Goal: Task Accomplishment & Management: Manage account settings

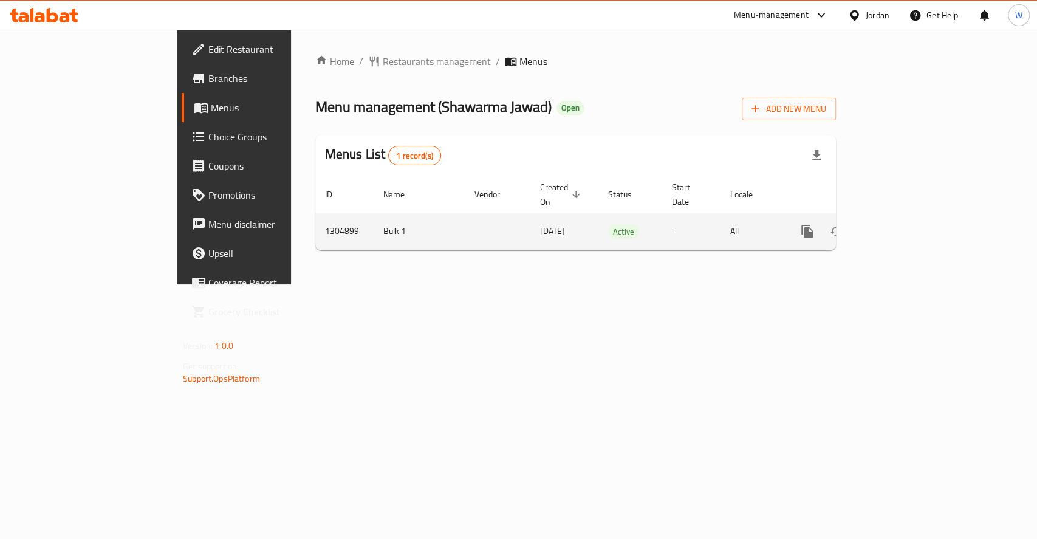
click at [909, 217] on link "enhanced table" at bounding box center [894, 231] width 29 height 29
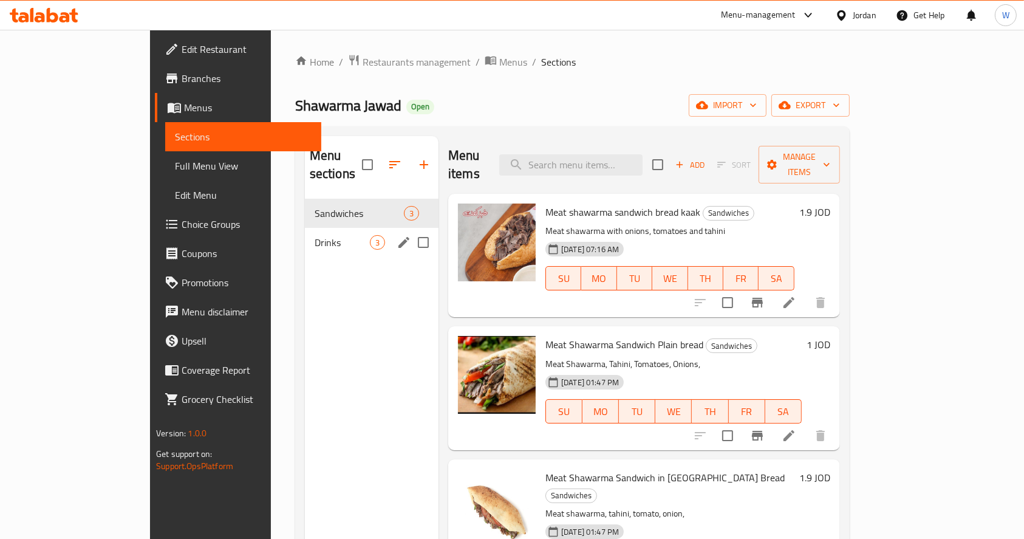
click at [305, 234] on div "Drinks 3" at bounding box center [372, 242] width 134 height 29
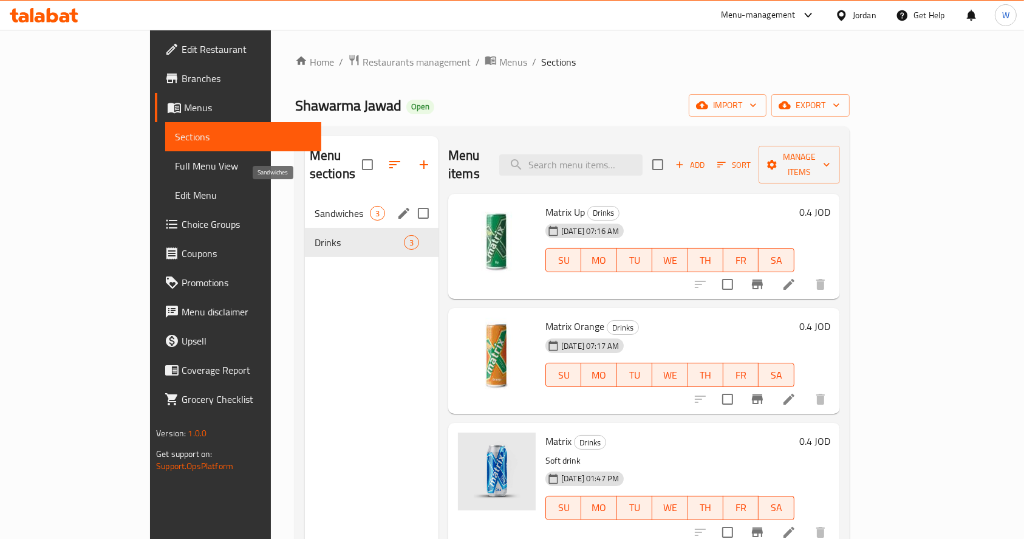
click at [315, 206] on span "Sandwiches" at bounding box center [342, 213] width 55 height 15
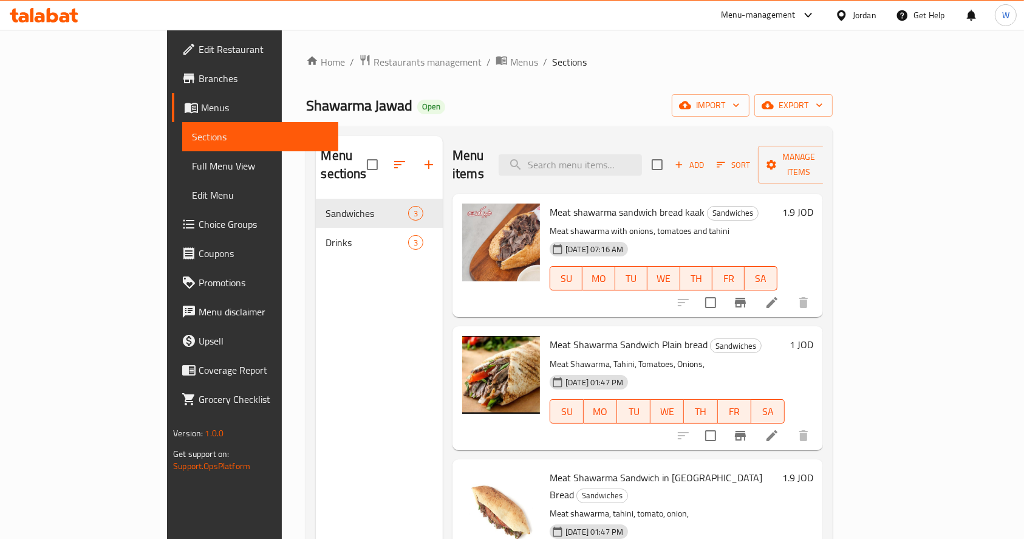
click at [557, 81] on div "Home / Restaurants management / Menus / Sections Shawarma Jawad Open import exp…" at bounding box center [569, 369] width 526 height 630
click at [607, 80] on div "Home / Restaurants management / Menus / Sections Shawarma Jawad Open import exp…" at bounding box center [569, 369] width 526 height 630
click at [199, 81] on span "Branches" at bounding box center [264, 78] width 130 height 15
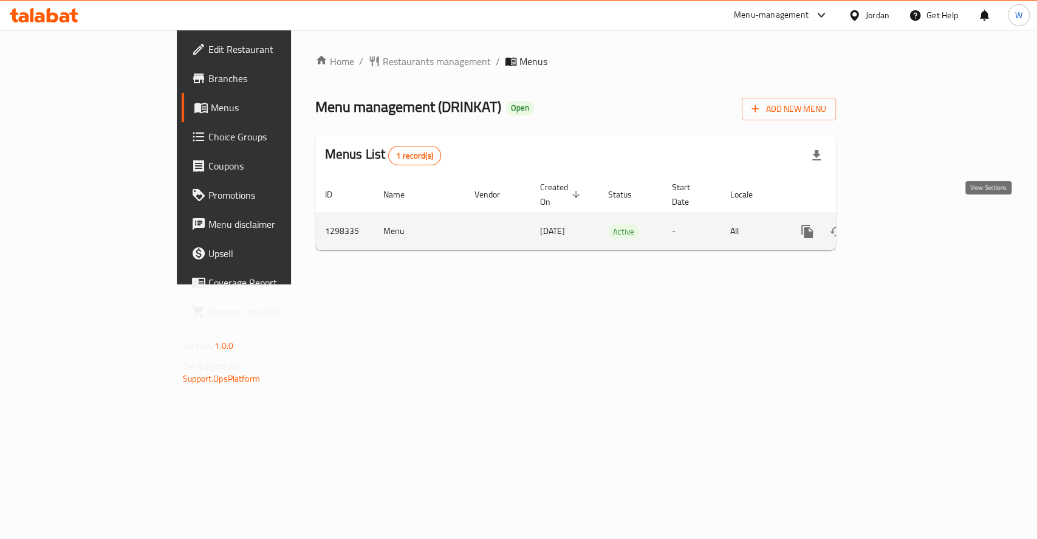
click at [902, 224] on icon "enhanced table" at bounding box center [894, 231] width 15 height 15
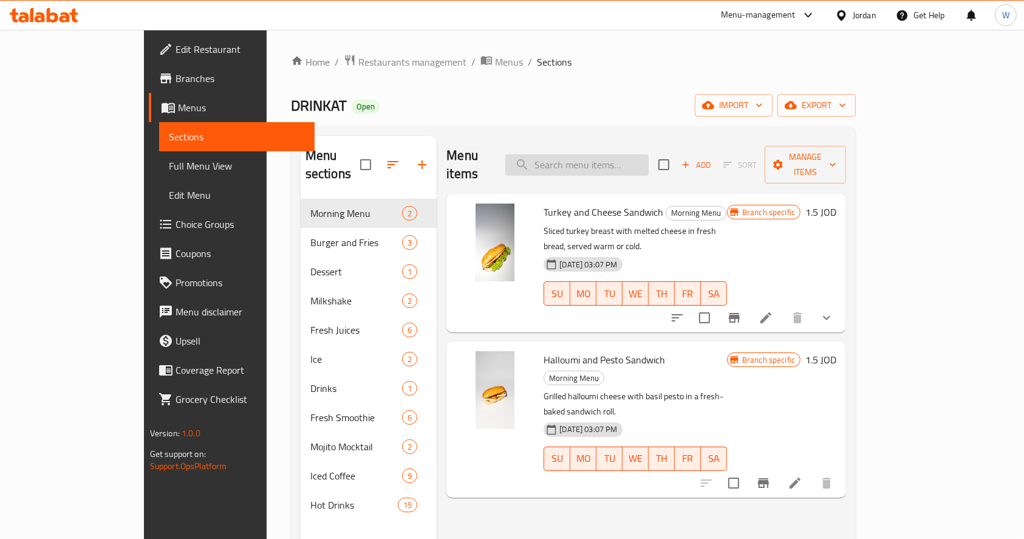
click at [624, 162] on input "search" at bounding box center [576, 164] width 143 height 21
paste input "فيتامين دبليو"
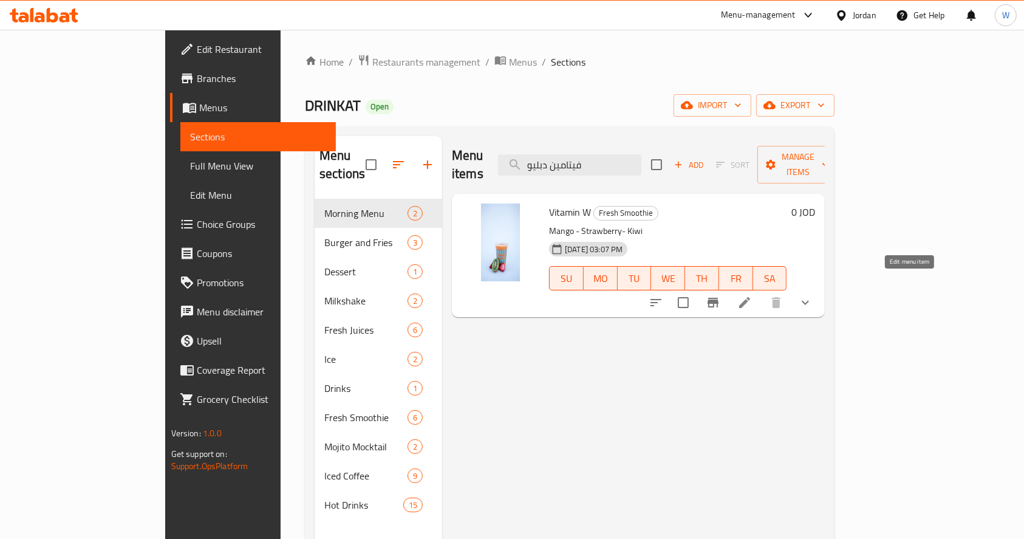
type input "فيتامين دبليو"
click at [752, 295] on icon at bounding box center [744, 302] width 15 height 15
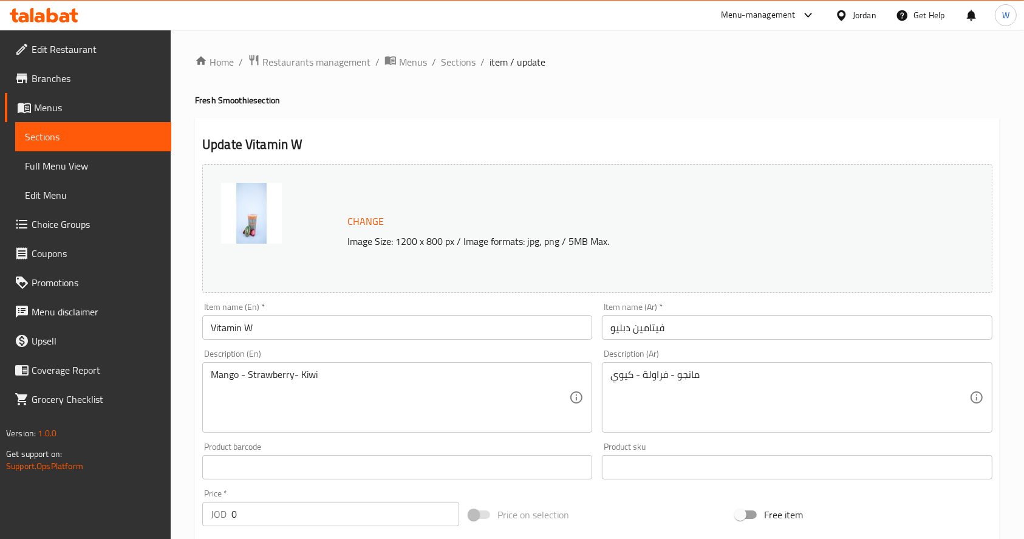
click at [618, 325] on input "فيتامين دبليو" at bounding box center [797, 327] width 390 height 24
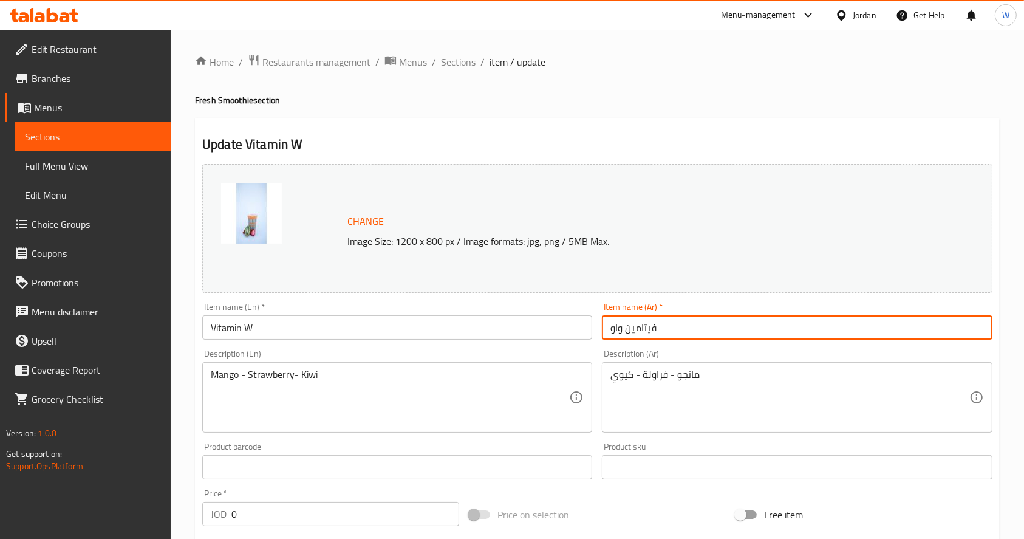
click at [656, 326] on input "فيتامين واو" at bounding box center [797, 327] width 390 height 24
type input "فيتامين واو"
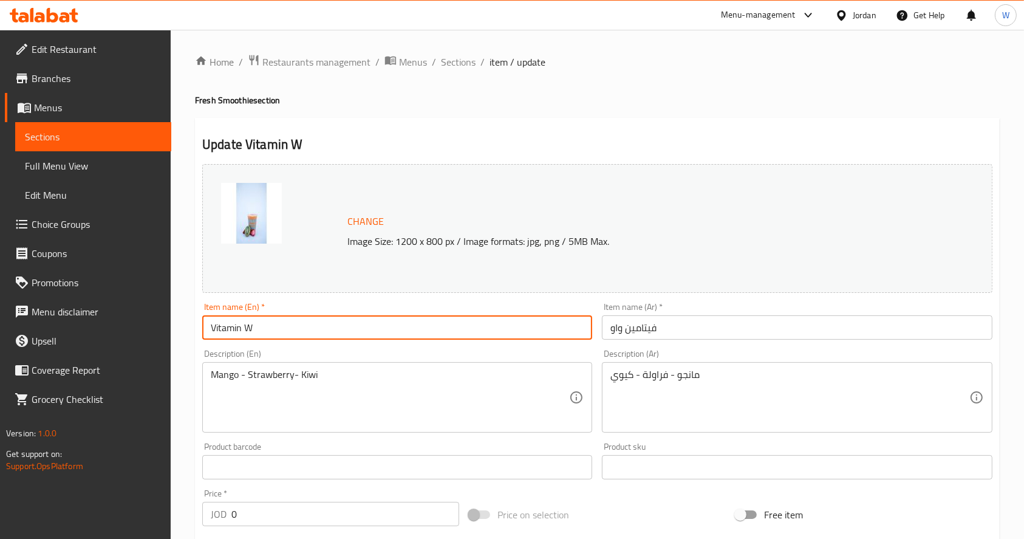
drag, startPoint x: 246, startPoint y: 328, endPoint x: 253, endPoint y: 328, distance: 7.3
click at [253, 328] on input "Vitamin W" at bounding box center [397, 327] width 390 height 24
click at [338, 325] on input "Vitamin W" at bounding box center [397, 327] width 390 height 24
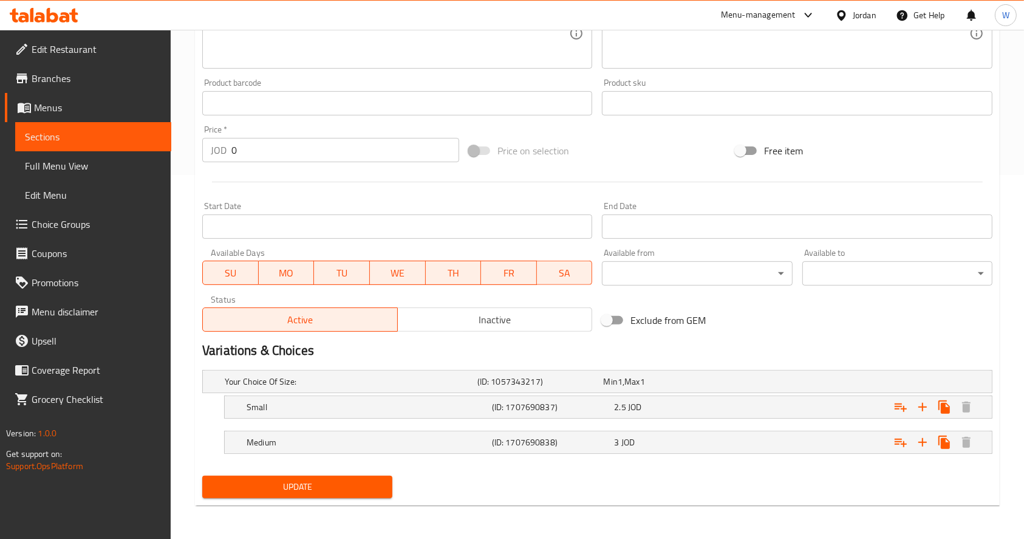
click at [344, 480] on span "Update" at bounding box center [297, 486] width 171 height 15
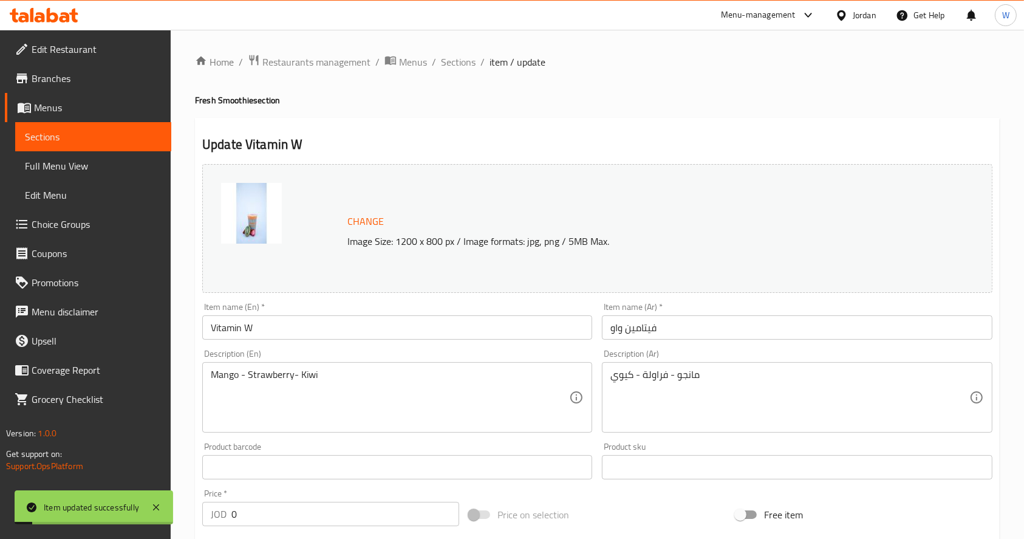
click at [463, 58] on span "Sections" at bounding box center [458, 62] width 35 height 15
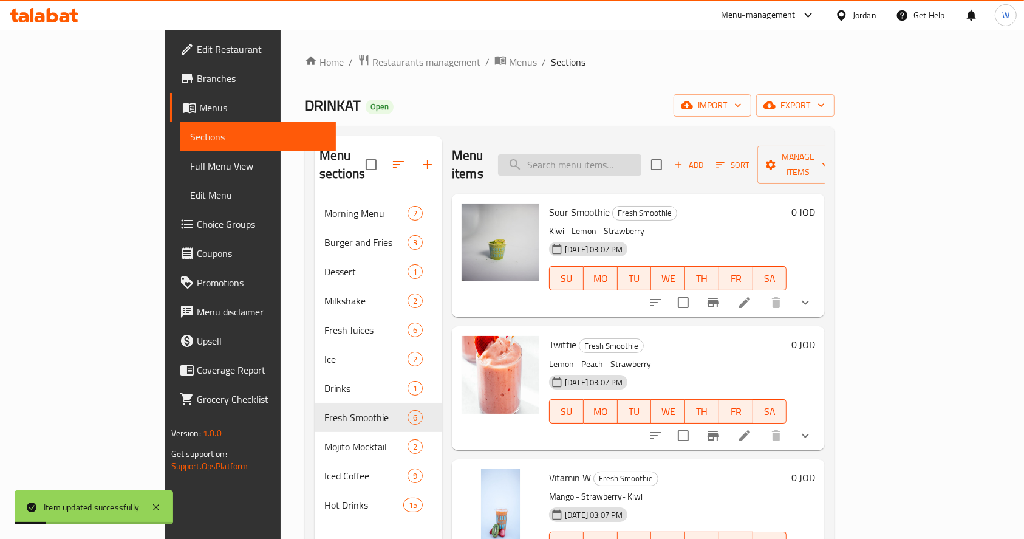
click at [622, 154] on input "search" at bounding box center [569, 164] width 143 height 21
paste input "ايسد لوتس"
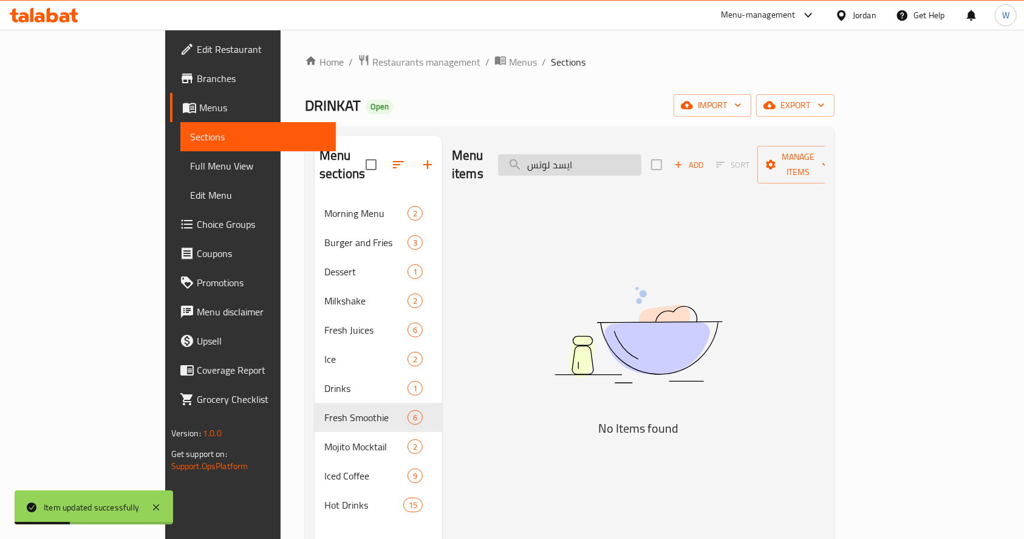
click at [636, 154] on input "ايسد لوتس" at bounding box center [569, 164] width 143 height 21
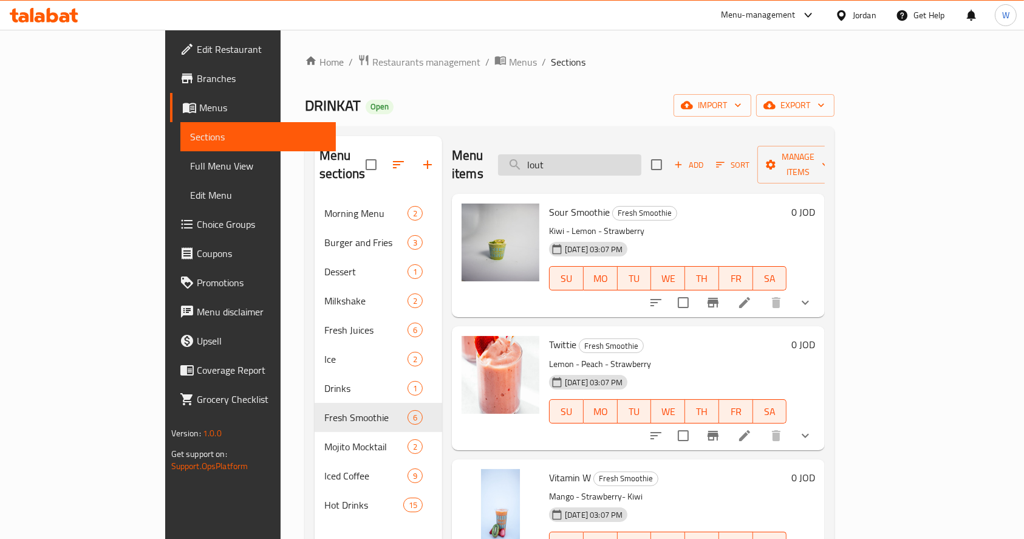
click at [612, 154] on input "lout" at bounding box center [569, 164] width 143 height 21
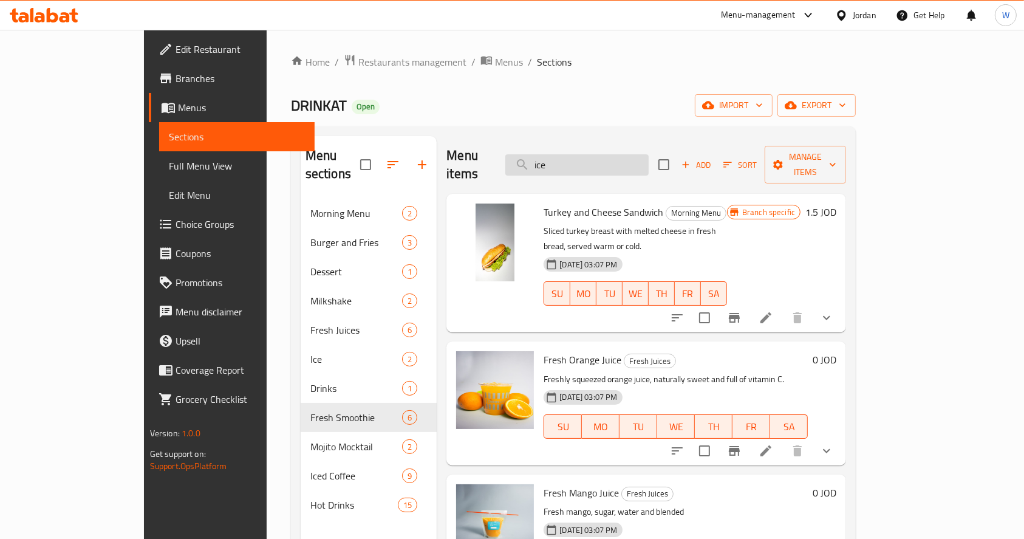
click at [627, 163] on input "ice" at bounding box center [576, 164] width 143 height 21
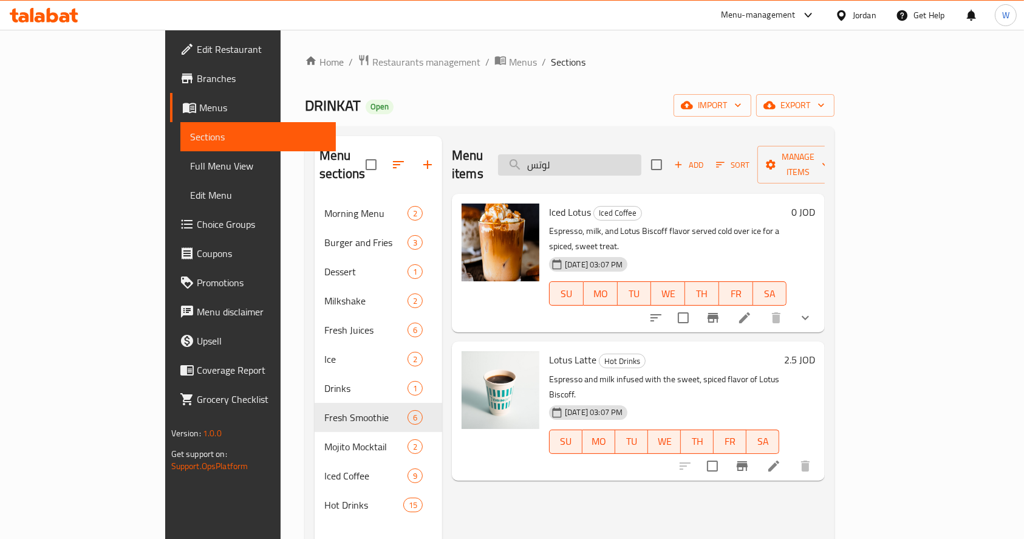
click at [634, 157] on input "لوتس" at bounding box center [569, 164] width 143 height 21
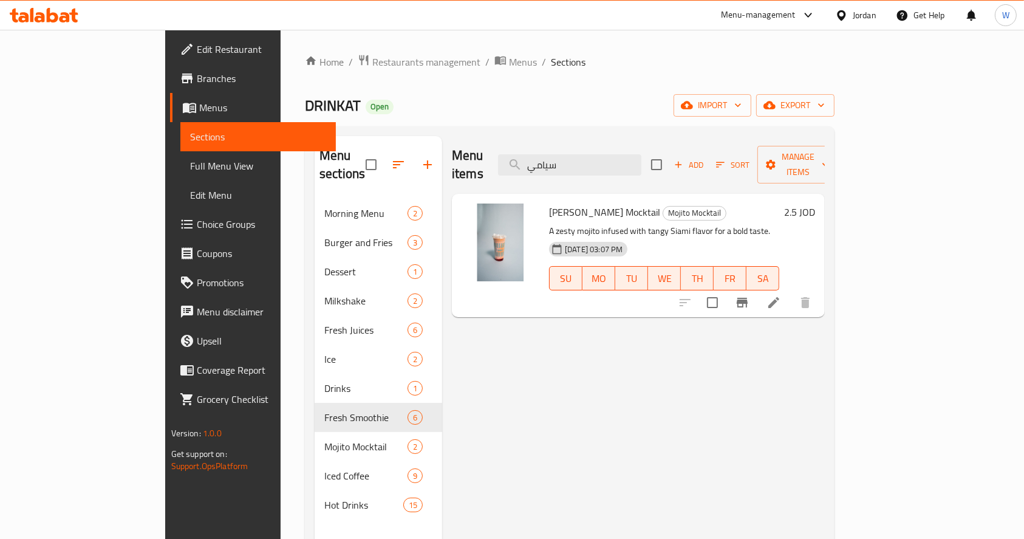
type input "سيامي"
click at [781, 295] on icon at bounding box center [773, 302] width 15 height 15
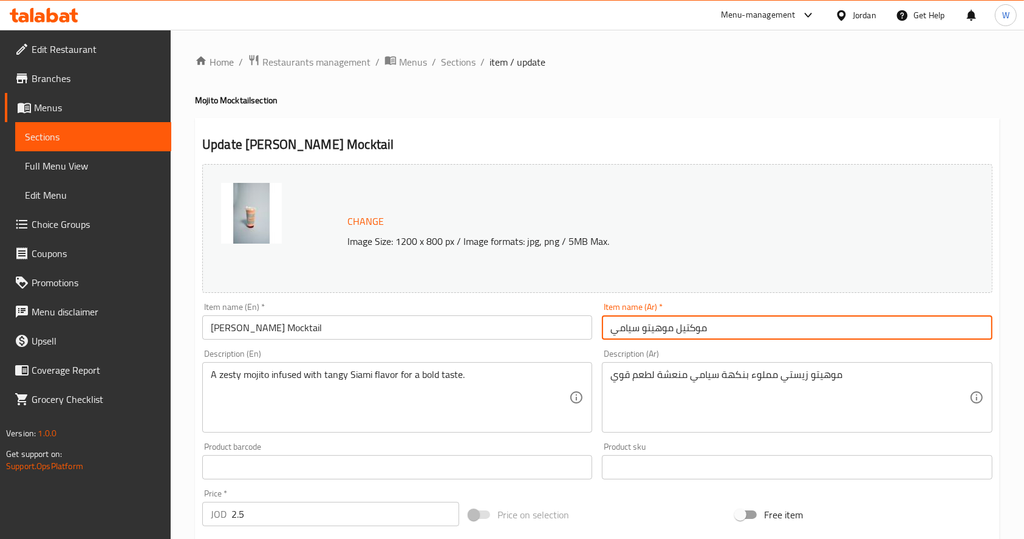
click at [627, 332] on input "موكتيل موهيتو سيامي" at bounding box center [797, 327] width 390 height 24
click at [738, 330] on input "موكتيل موهيتو سيامي" at bounding box center [797, 327] width 390 height 24
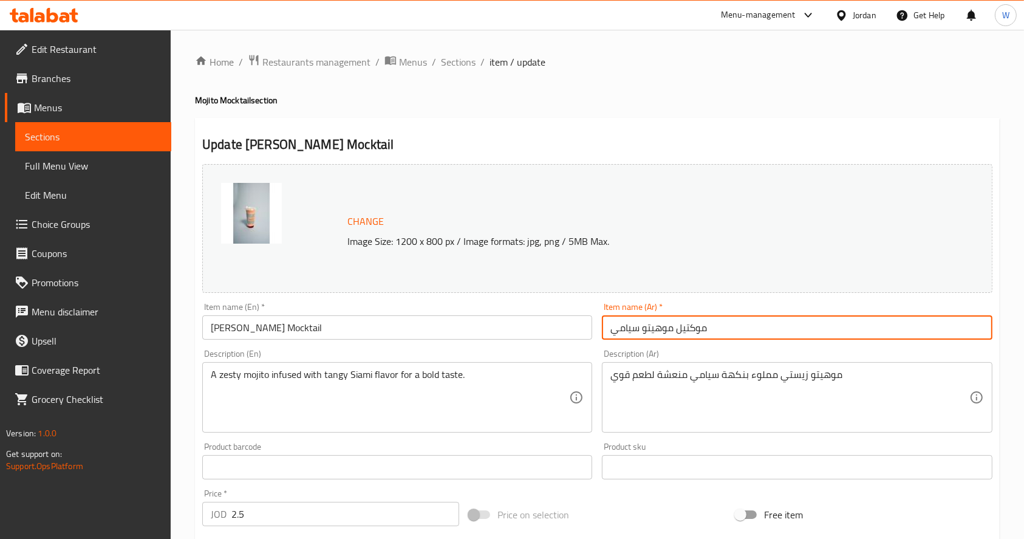
paste input "text"
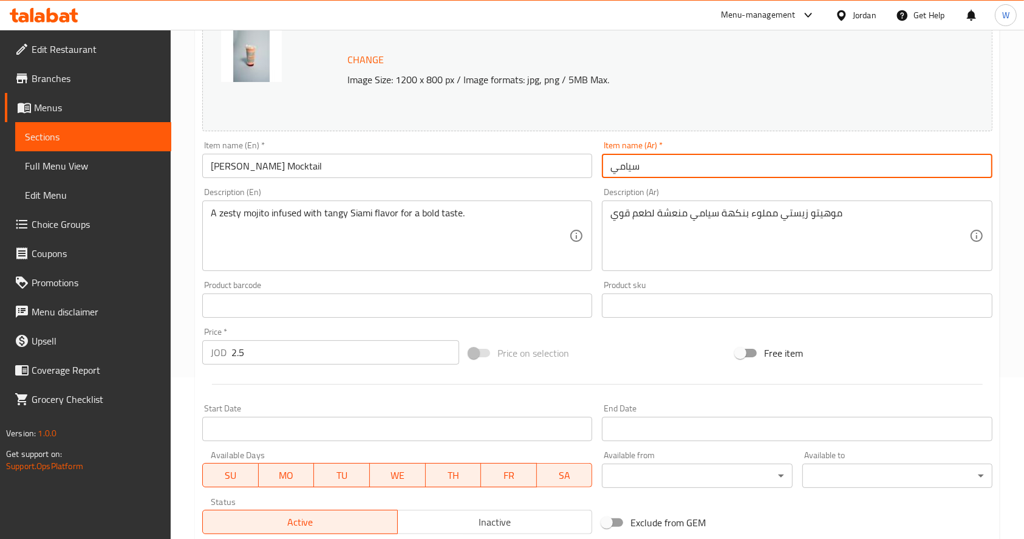
type input "سيامي"
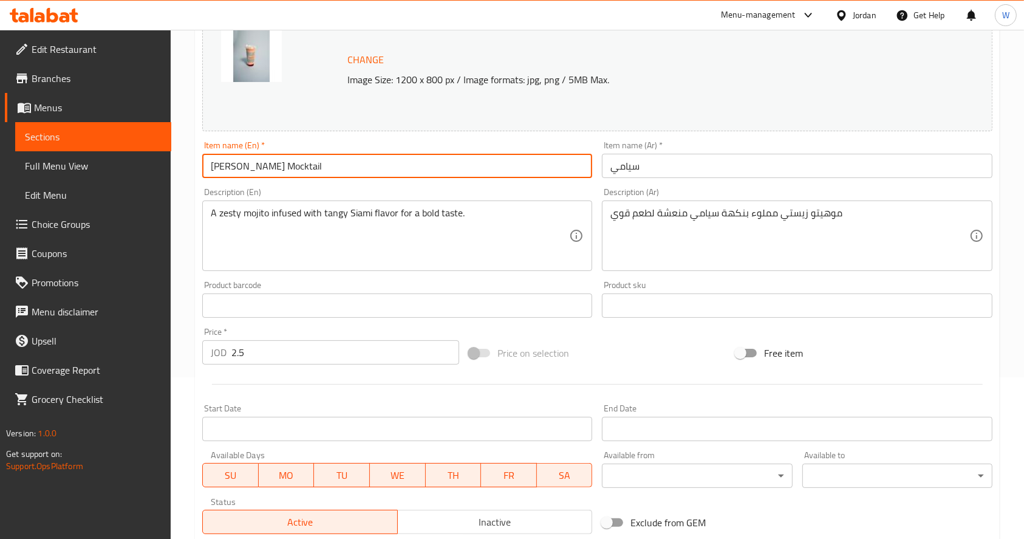
click at [216, 163] on input "[PERSON_NAME] Mocktail" at bounding box center [397, 166] width 390 height 24
click at [253, 163] on input "[PERSON_NAME] Mocktail" at bounding box center [397, 166] width 390 height 24
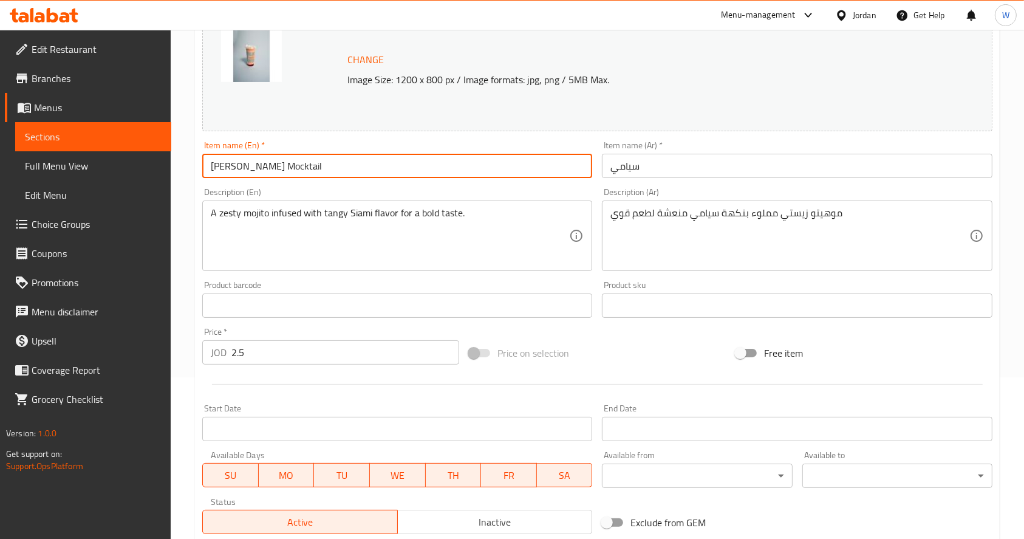
paste input "text"
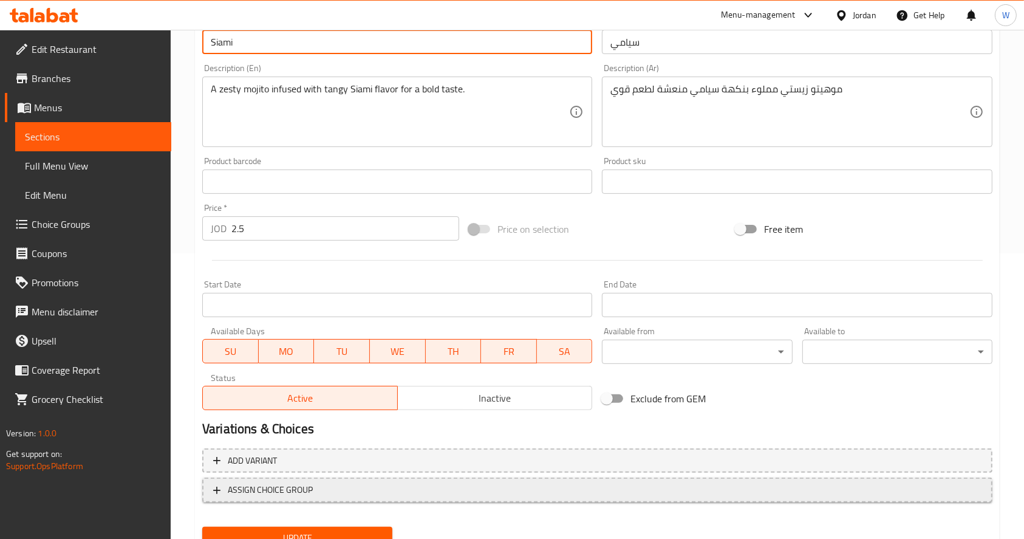
scroll to position [336, 0]
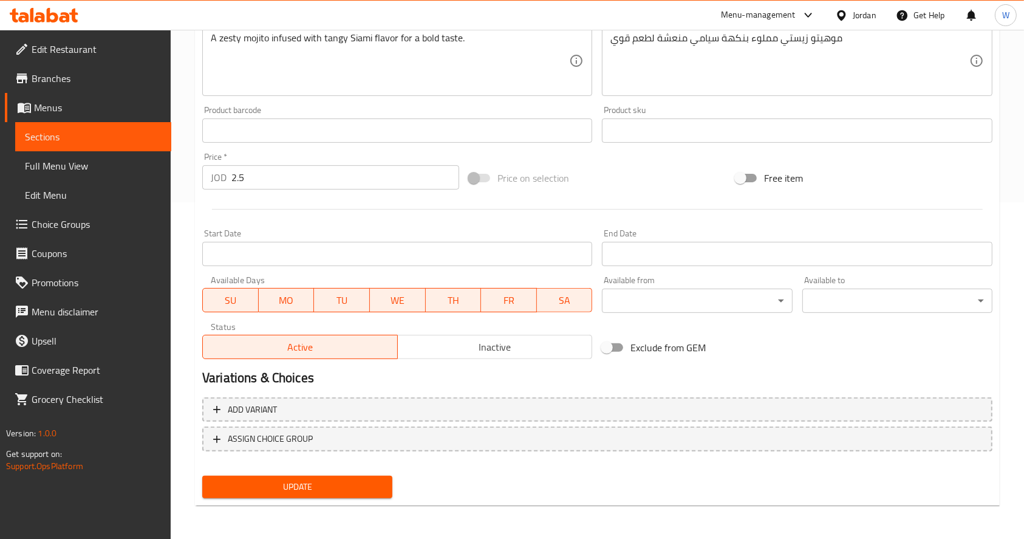
type input "Siami"
click at [342, 482] on span "Update" at bounding box center [297, 486] width 171 height 15
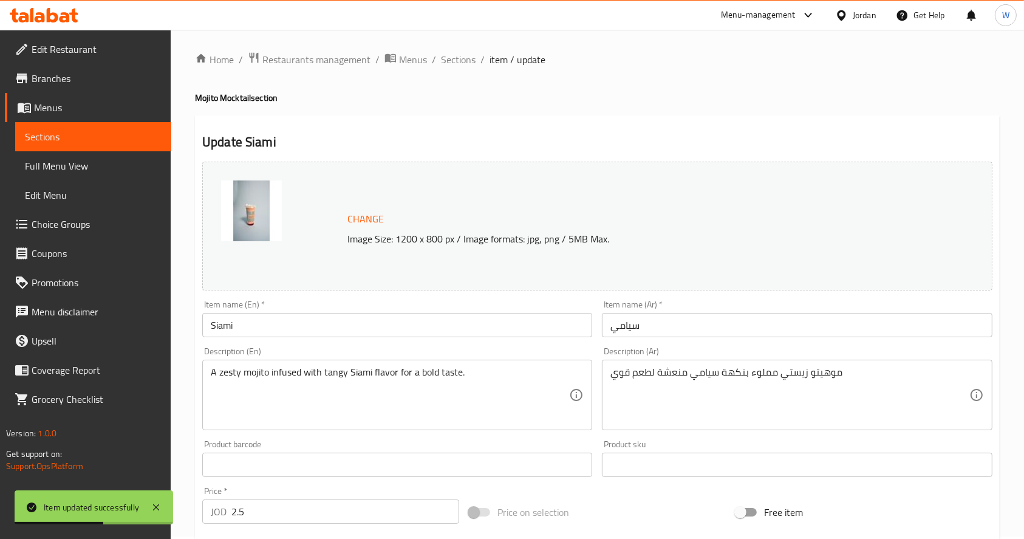
scroll to position [0, 0]
click at [459, 56] on span "Sections" at bounding box center [458, 62] width 35 height 15
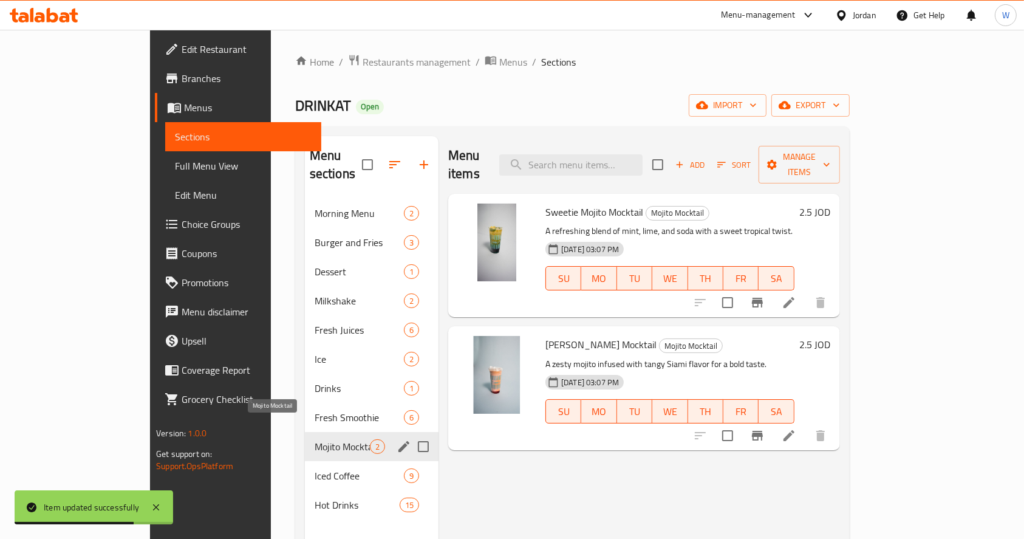
click at [315, 439] on span "Mojito Mocktail" at bounding box center [342, 446] width 55 height 15
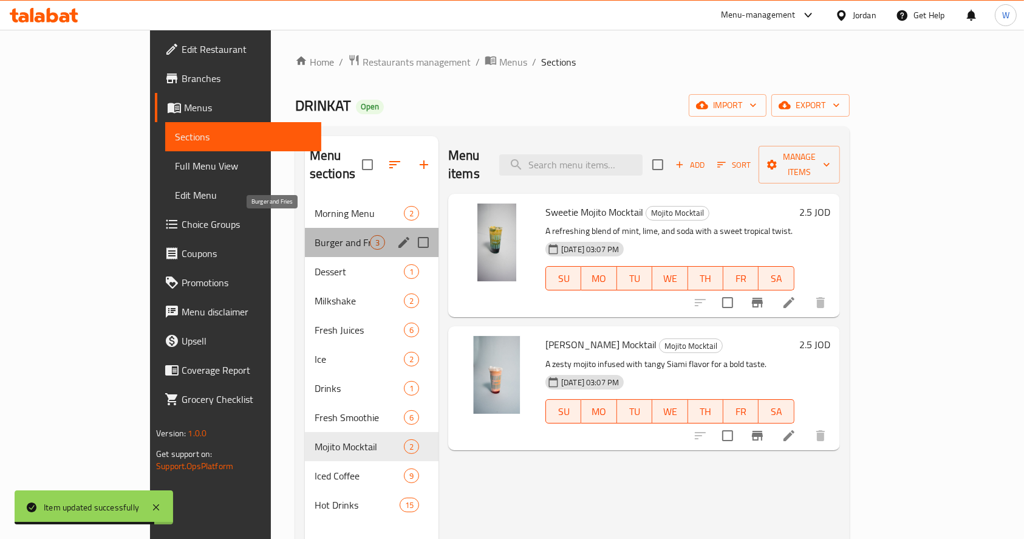
click at [315, 235] on span "Burger and Fries" at bounding box center [342, 242] width 55 height 15
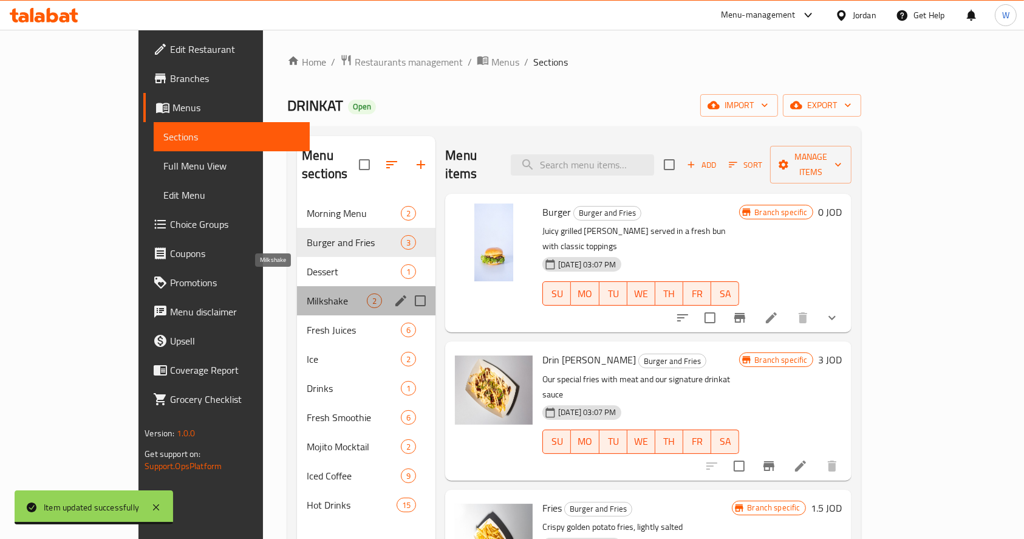
click at [307, 293] on span "Milkshake" at bounding box center [337, 300] width 60 height 15
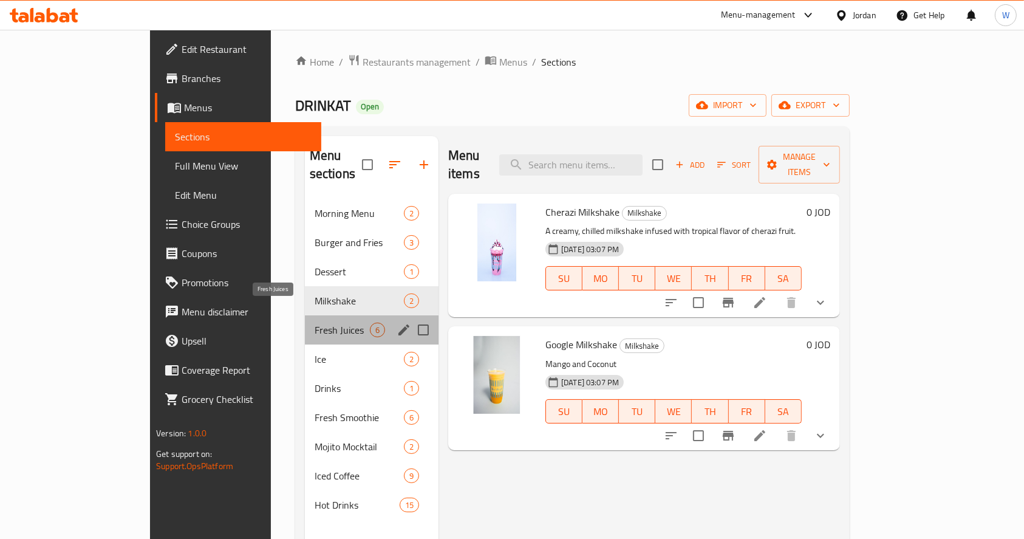
click at [315, 322] on span "Fresh Juices" at bounding box center [342, 329] width 55 height 15
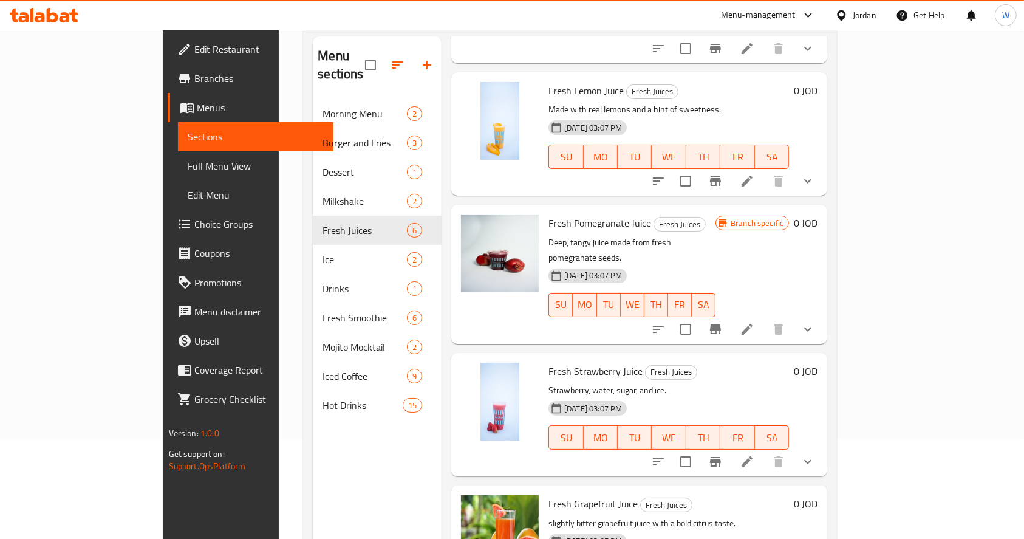
scroll to position [170, 0]
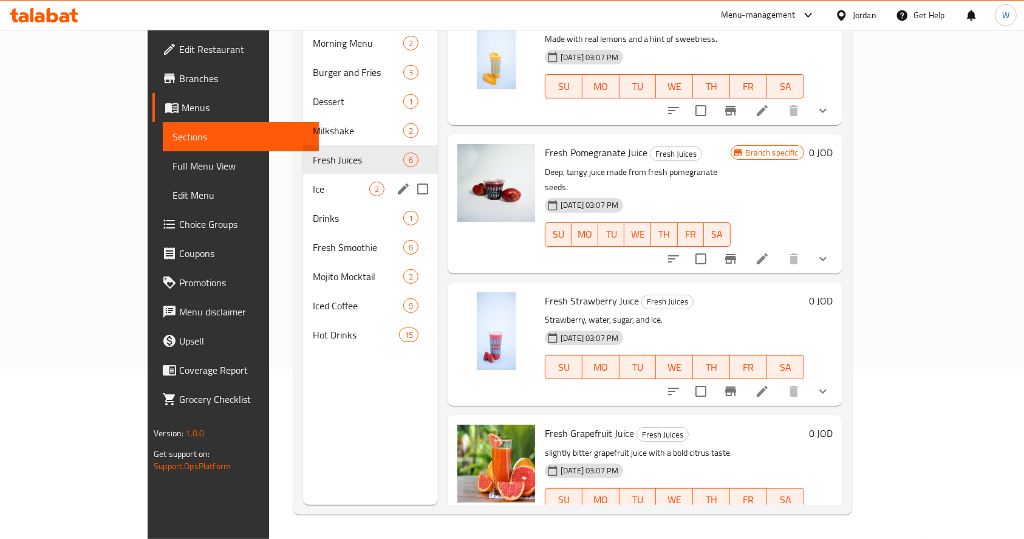
click at [313, 182] on span "Ice" at bounding box center [341, 189] width 56 height 15
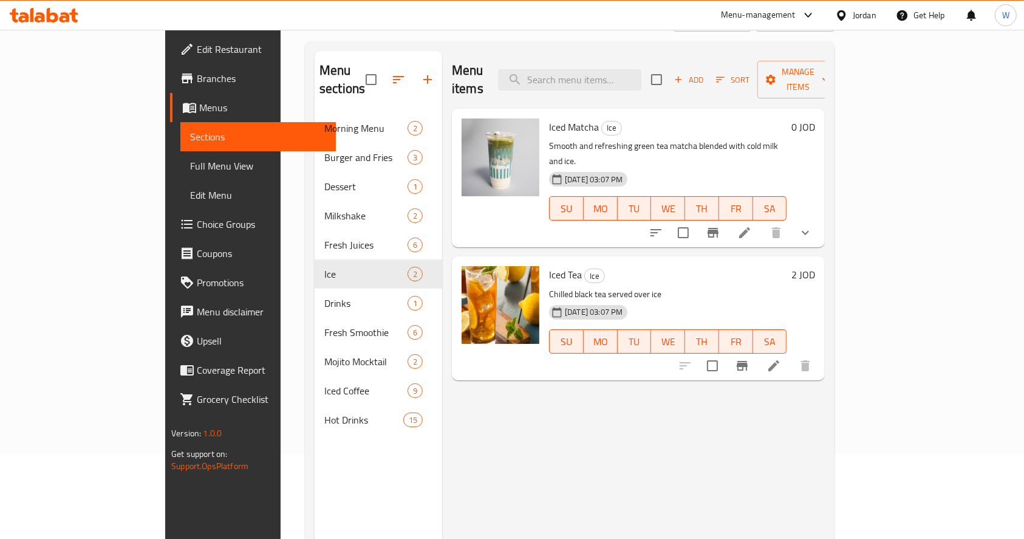
scroll to position [8, 0]
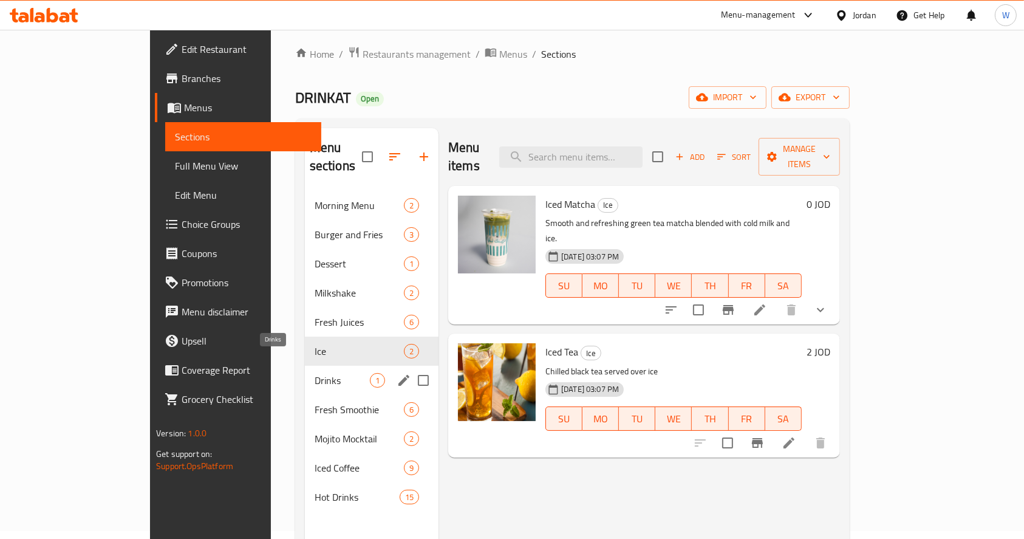
click at [315, 373] on span "Drinks" at bounding box center [342, 380] width 55 height 15
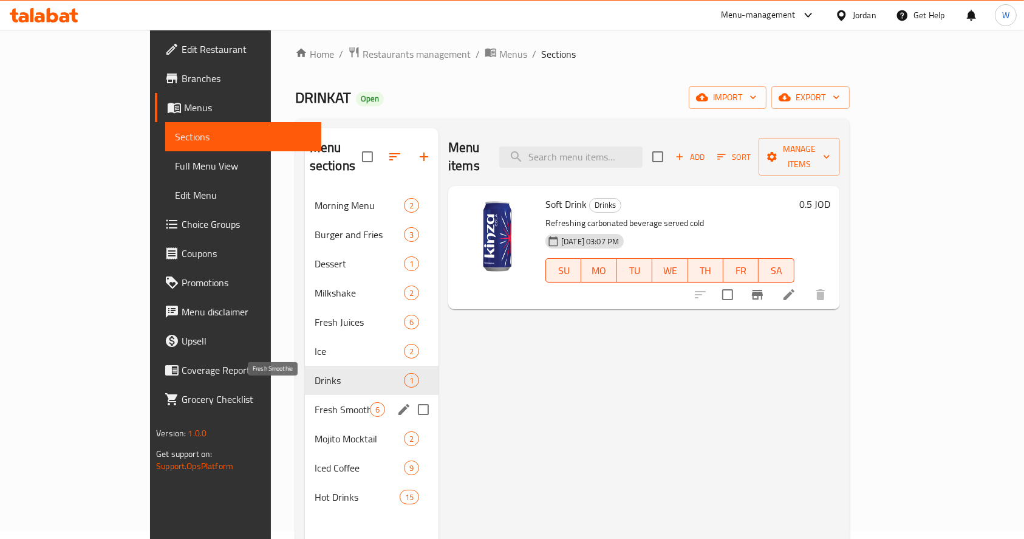
click at [315, 402] on span "Fresh Smoothie" at bounding box center [342, 409] width 55 height 15
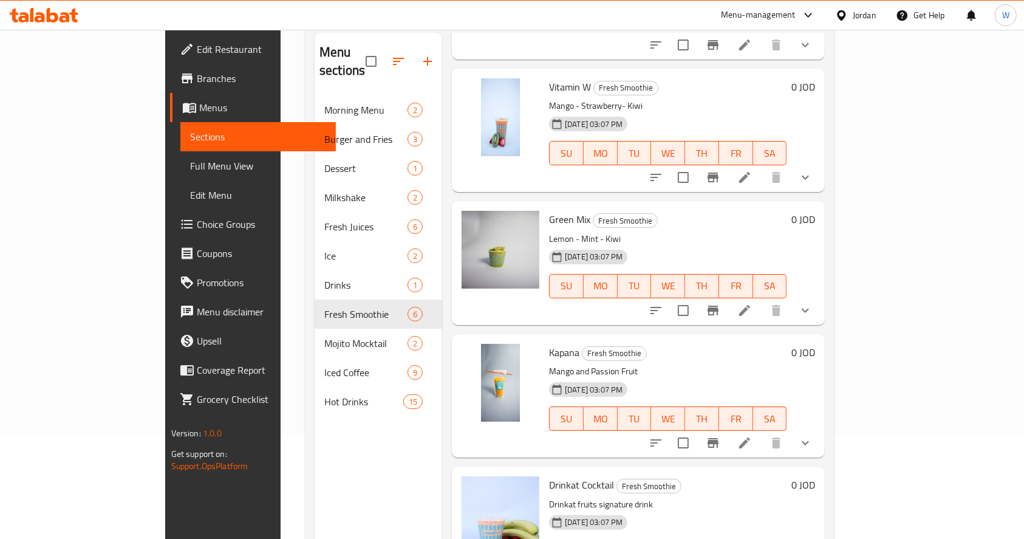
scroll to position [170, 0]
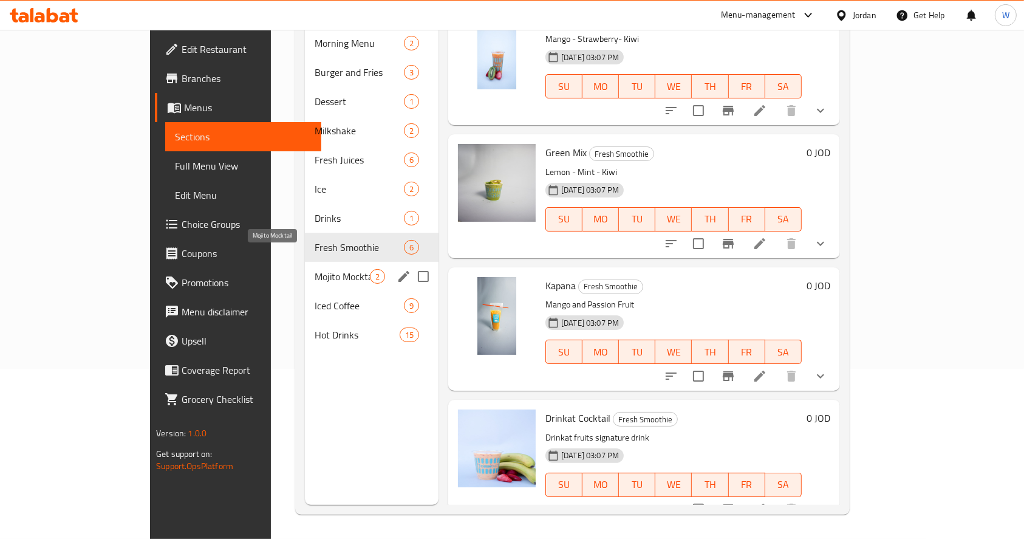
click at [315, 269] on span "Mojito Mocktail" at bounding box center [342, 276] width 55 height 15
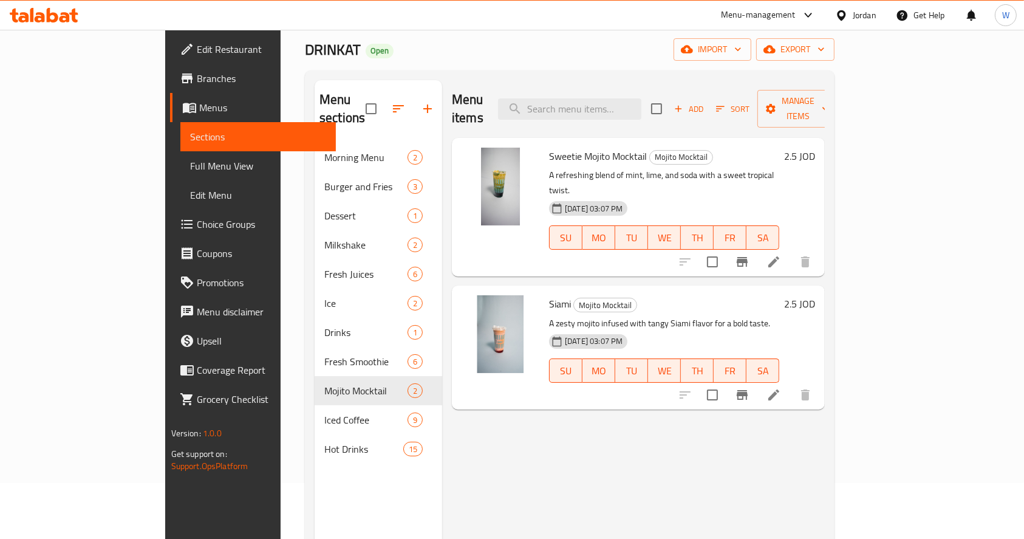
scroll to position [81, 0]
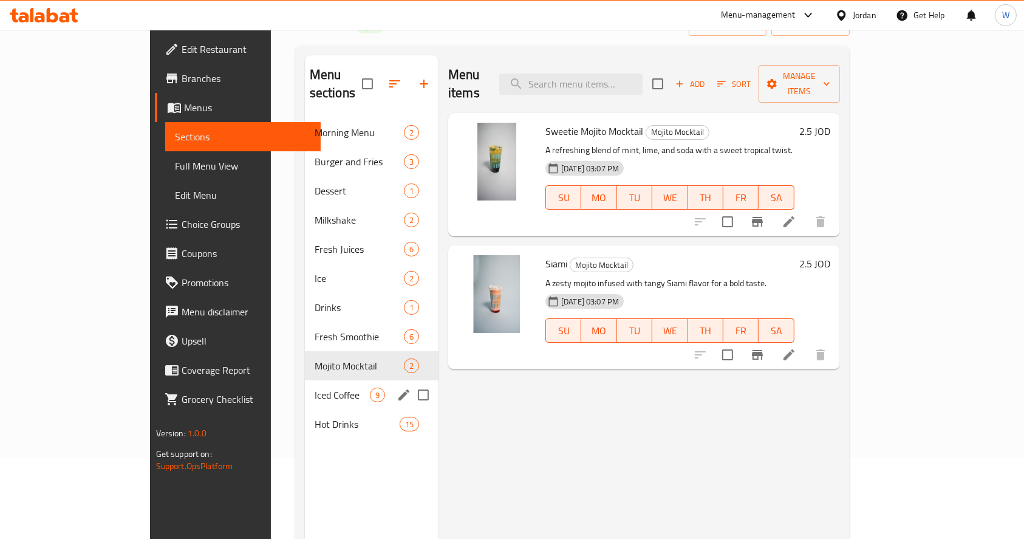
click at [305, 380] on div "Iced Coffee 9" at bounding box center [372, 394] width 134 height 29
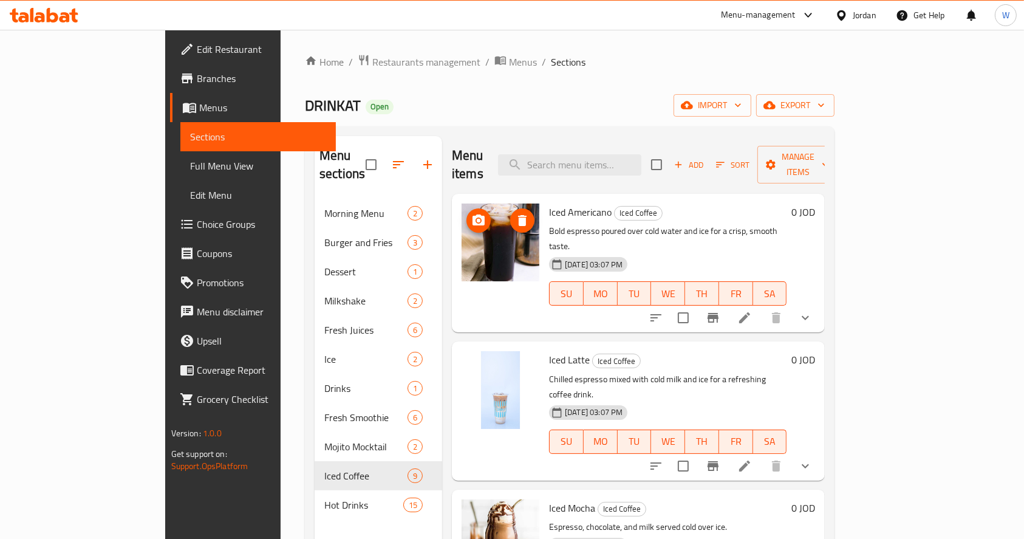
click at [471, 213] on icon "upload picture" at bounding box center [478, 220] width 15 height 15
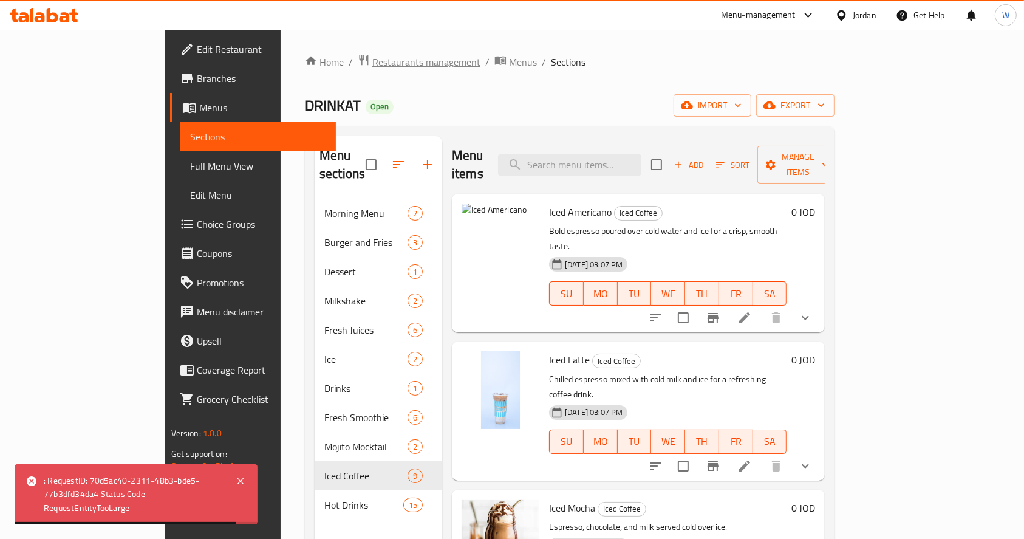
click at [372, 65] on span "Restaurants management" at bounding box center [426, 62] width 108 height 15
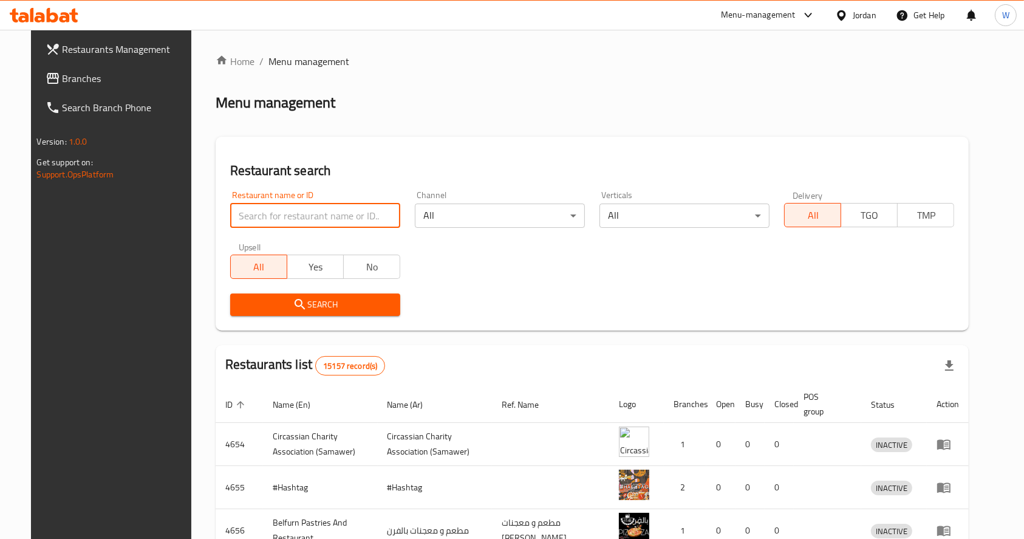
click at [321, 212] on input "search" at bounding box center [315, 215] width 170 height 24
paste input "KHAYRAT ADEN"
click button "Search" at bounding box center [315, 304] width 170 height 22
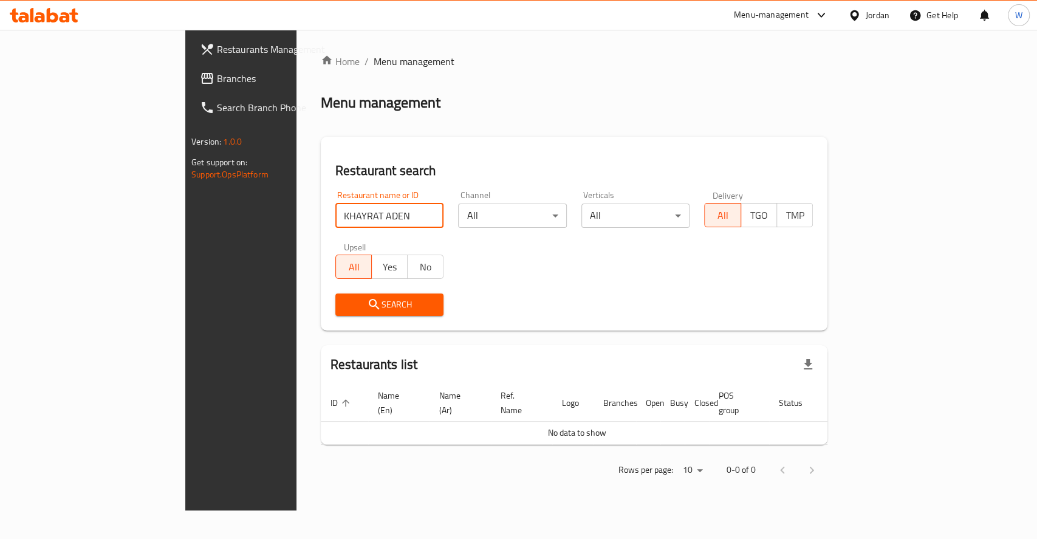
click at [335, 221] on input "KHAYRAT ADEN" at bounding box center [389, 215] width 109 height 24
type input "o"
type input "خيرات [GEOGRAPHIC_DATA]"
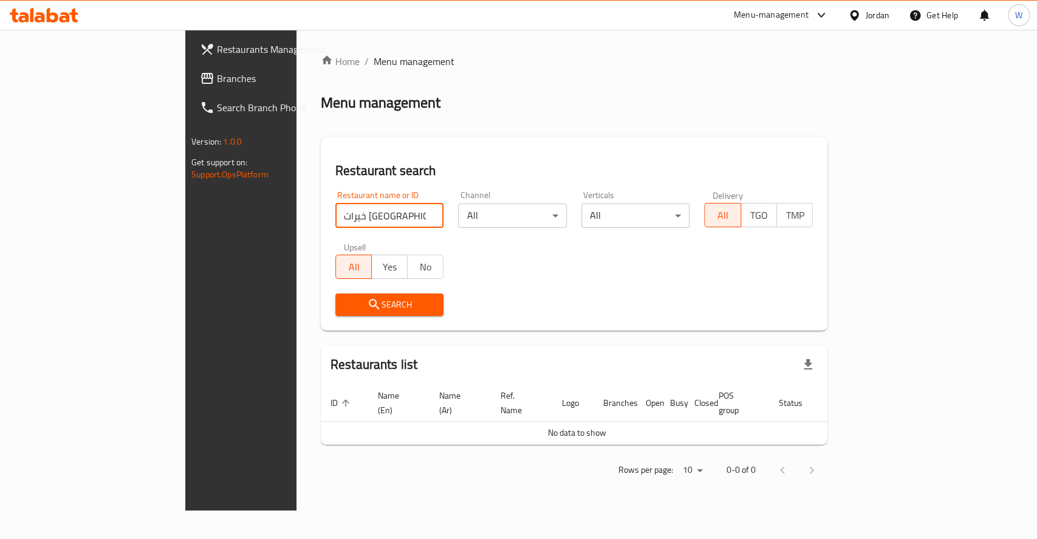
click button "Search" at bounding box center [389, 304] width 109 height 22
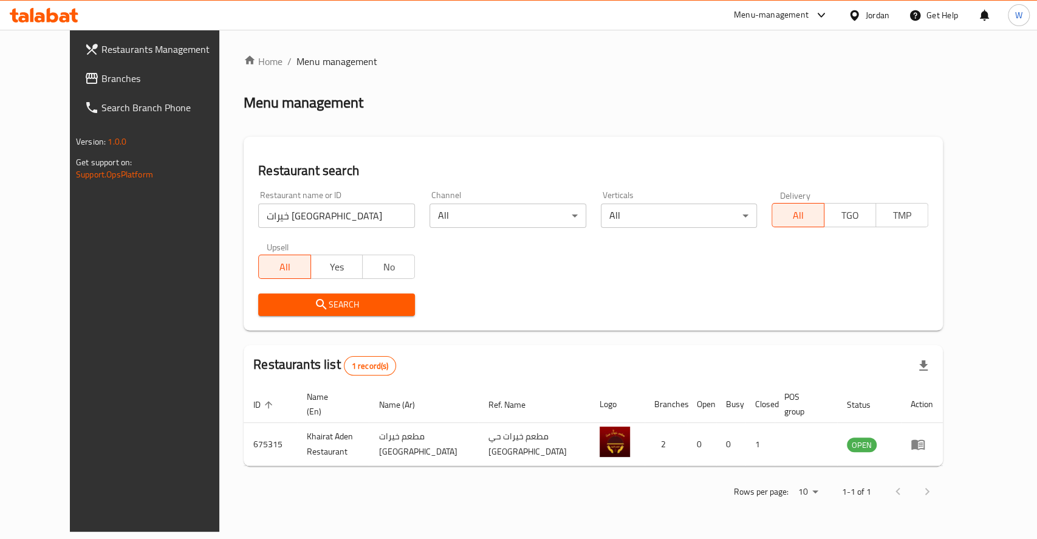
click at [720, 316] on div "Search" at bounding box center [593, 304] width 684 height 37
drag, startPoint x: 609, startPoint y: 306, endPoint x: 640, endPoint y: 392, distance: 91.8
click at [609, 306] on div "Search" at bounding box center [593, 304] width 684 height 37
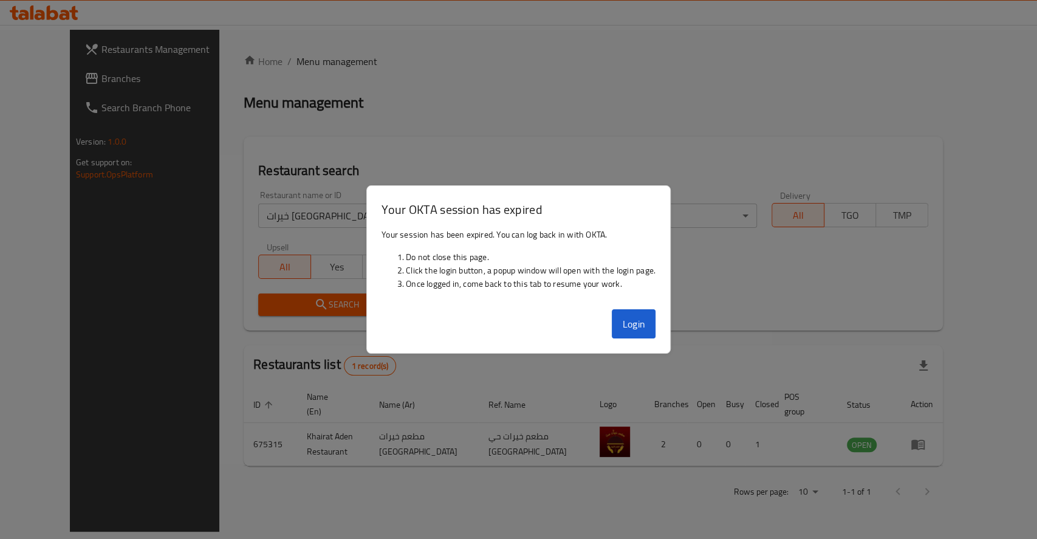
click at [983, 327] on div at bounding box center [518, 269] width 1037 height 539
click at [639, 319] on button "Login" at bounding box center [634, 323] width 44 height 29
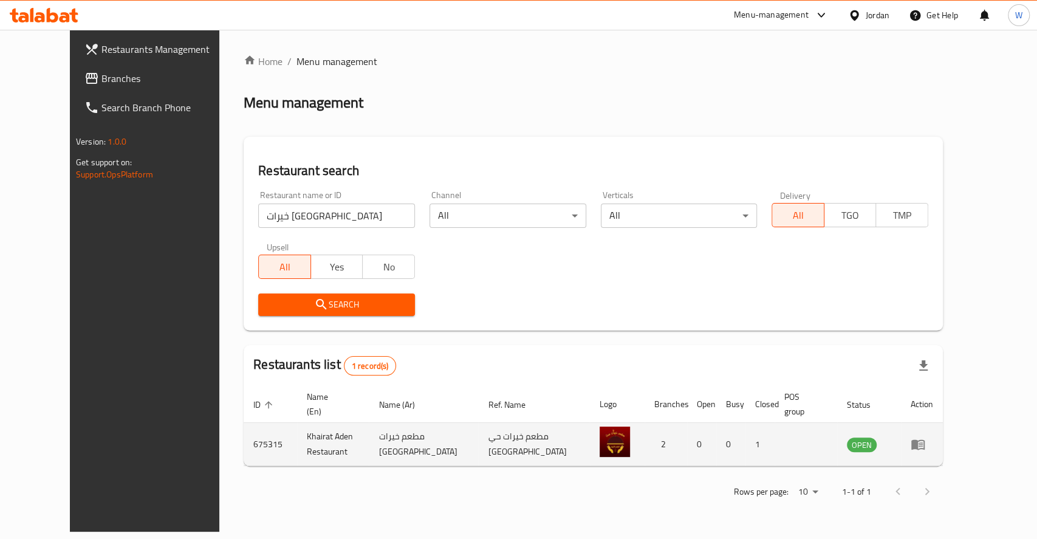
click at [297, 427] on td "Khairat Aden Restaurant" at bounding box center [333, 444] width 72 height 43
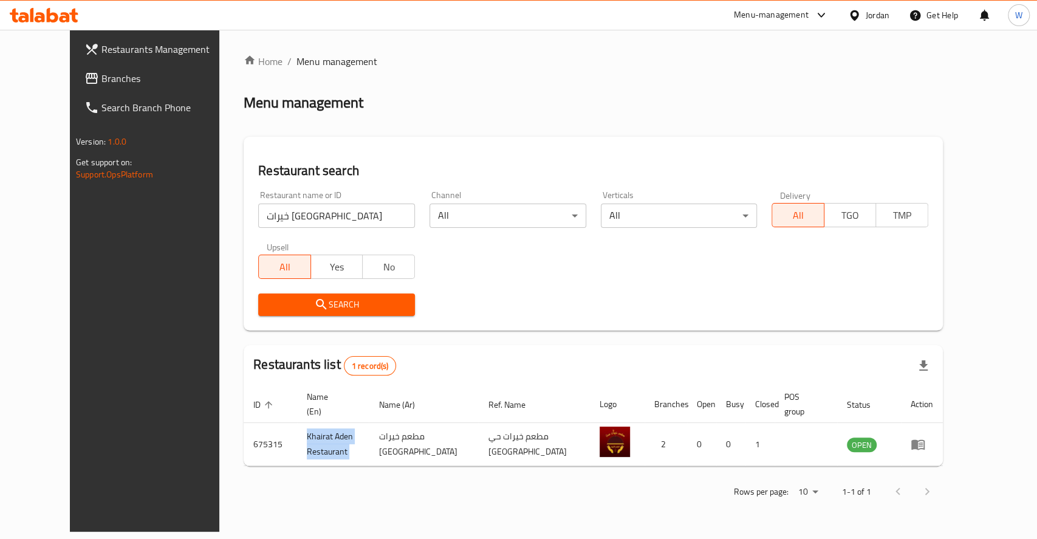
copy td "Khairat Aden Restaurant"
click at [313, 206] on input "خيرات [GEOGRAPHIC_DATA]" at bounding box center [336, 215] width 157 height 24
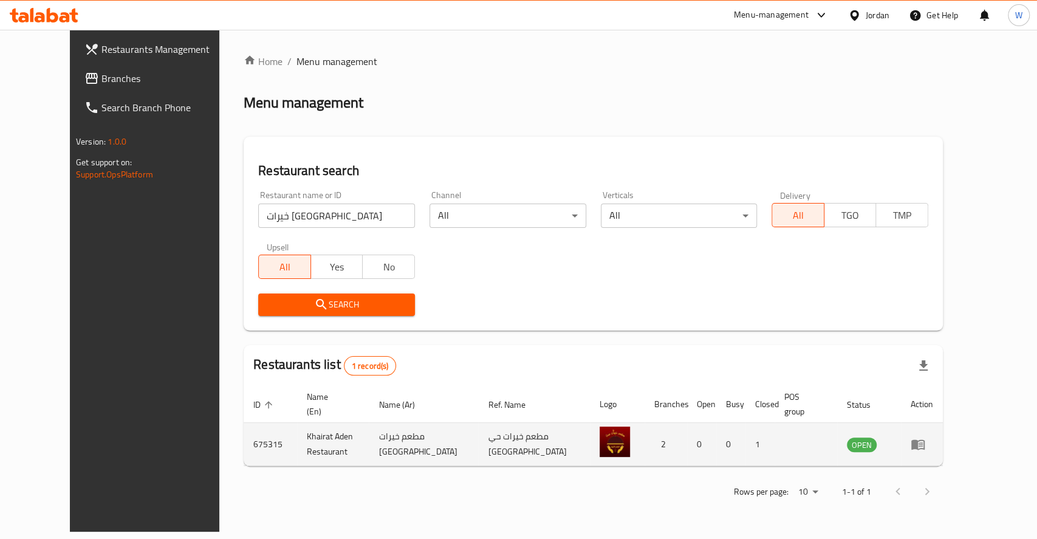
click at [329, 433] on td "Khairat Aden Restaurant" at bounding box center [333, 444] width 72 height 43
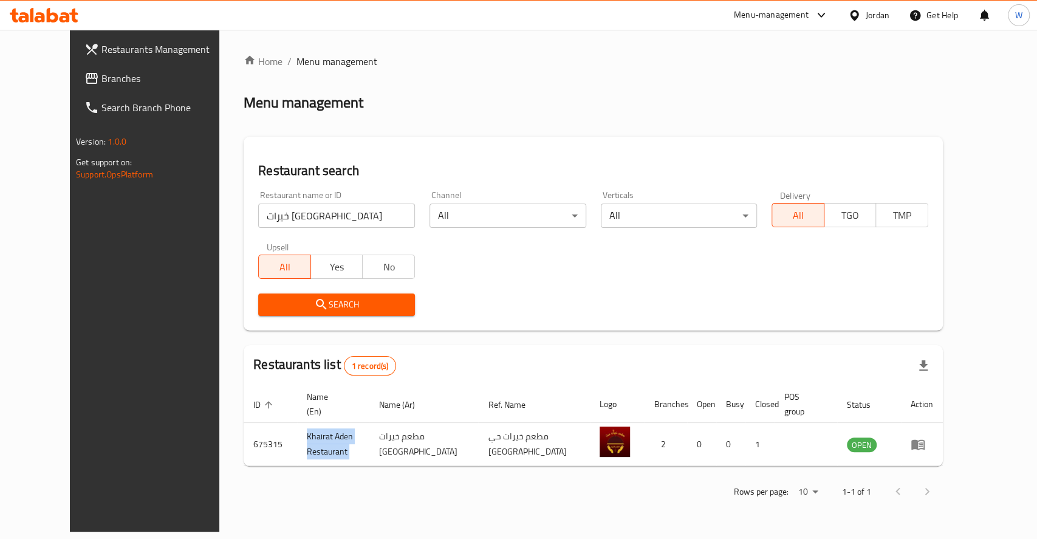
copy td "Khairat Aden Restaurant"
click at [70, 326] on div "Restaurants Management Branches Search Branch Phone Version: 1.0.0 Get support …" at bounding box center [156, 299] width 173 height 539
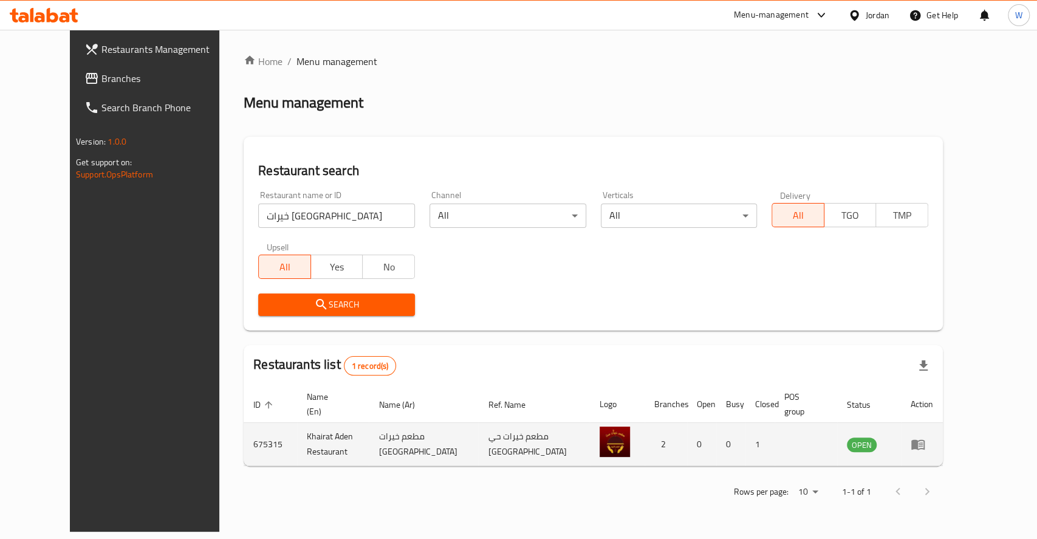
click at [304, 425] on td "Khairat Aden Restaurant" at bounding box center [333, 444] width 72 height 43
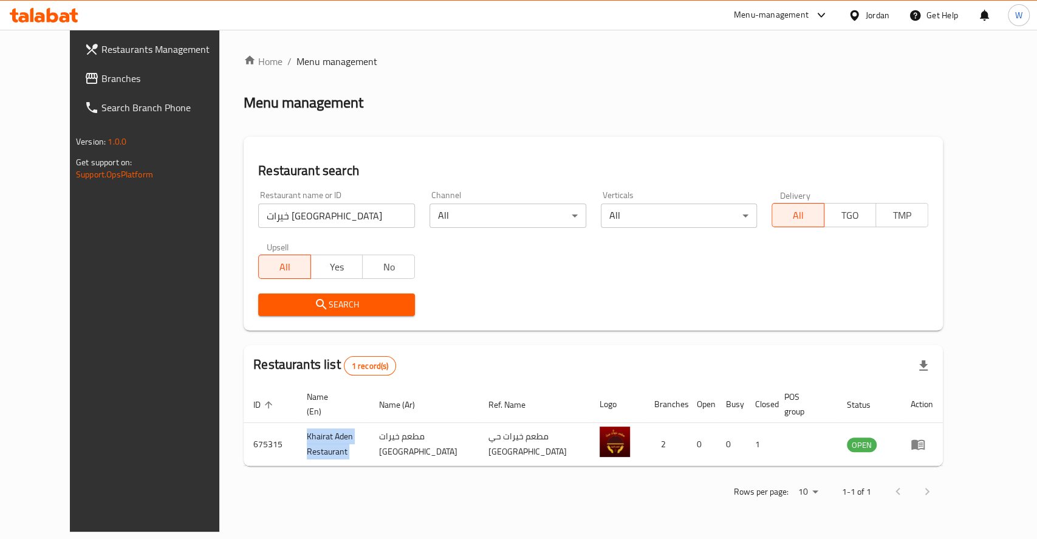
copy td "Khairat Aden Restaurant"
drag, startPoint x: 53, startPoint y: 309, endPoint x: 44, endPoint y: 313, distance: 10.1
click at [70, 309] on div "Restaurants Management Branches Search Branch Phone Version: 1.0.0 Get support …" at bounding box center [156, 299] width 173 height 539
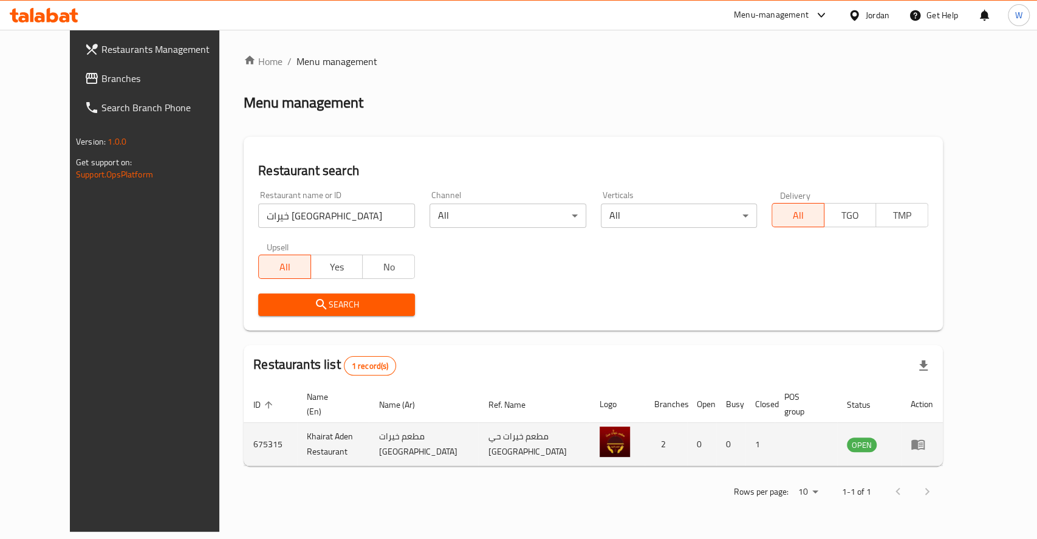
click at [313, 425] on td "Khairat Aden Restaurant" at bounding box center [333, 444] width 72 height 43
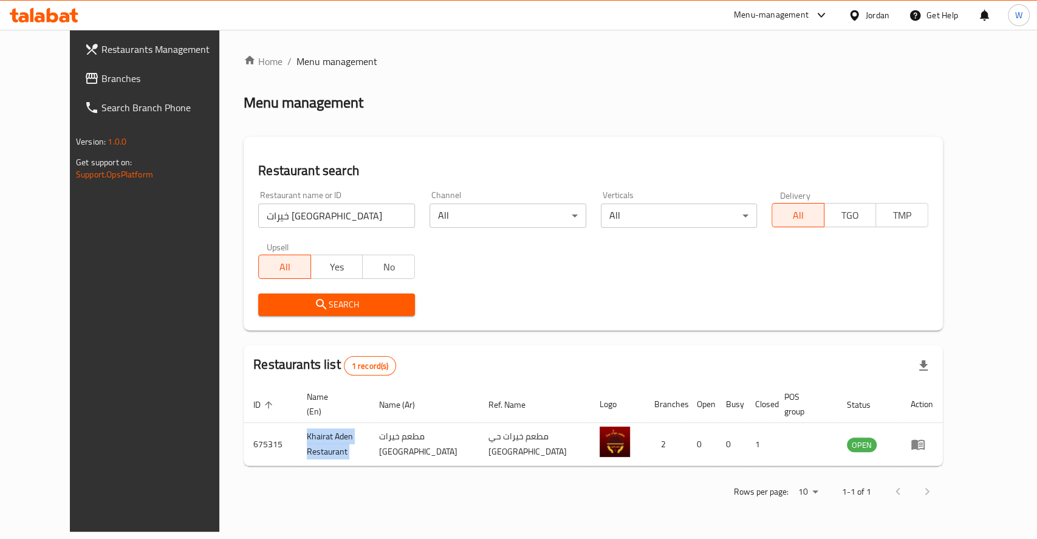
copy td "Khairat Aden Restaurant"
click at [361, 406] on th "Name (En)" at bounding box center [333, 404] width 72 height 37
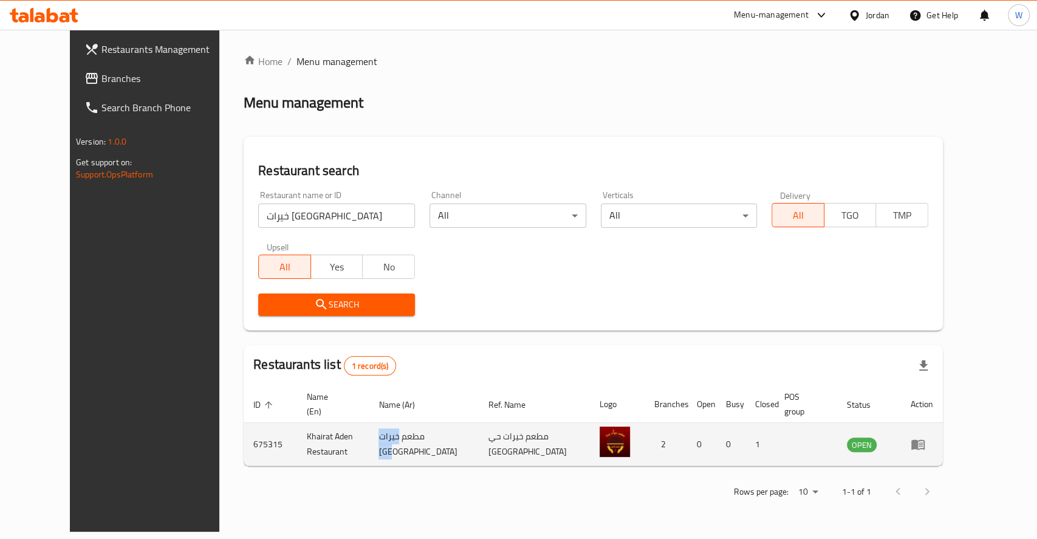
drag, startPoint x: 424, startPoint y: 429, endPoint x: 384, endPoint y: 431, distance: 40.7
click at [384, 431] on td "مطعم خيرات [GEOGRAPHIC_DATA]" at bounding box center [423, 444] width 109 height 43
copy td "خيرات [GEOGRAPHIC_DATA]"
